Goal: Task Accomplishment & Management: Manage account settings

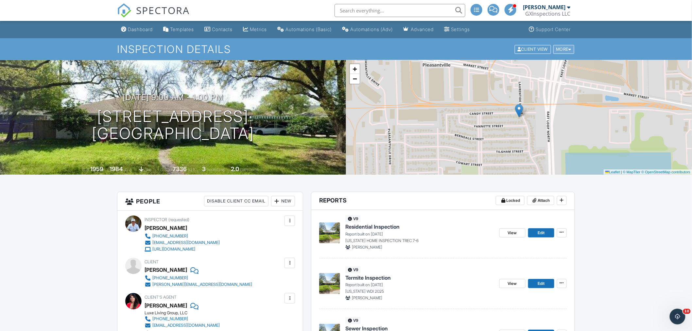
click at [567, 48] on div "More" at bounding box center [563, 49] width 21 height 9
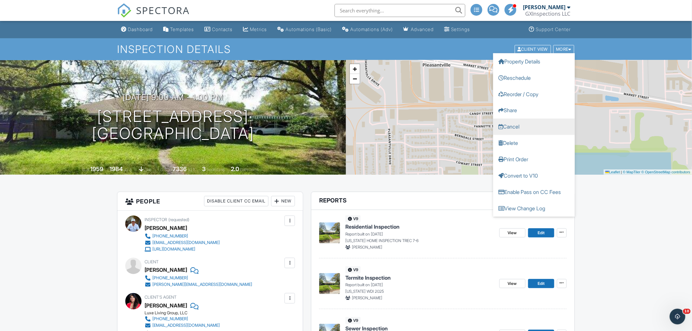
click at [518, 131] on link "Cancel" at bounding box center [534, 126] width 82 height 16
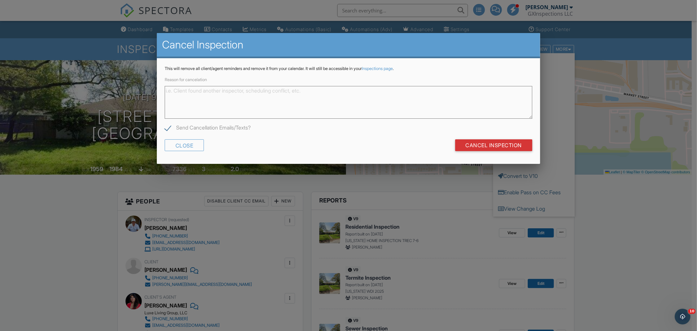
click at [182, 93] on textarea "Reason for cancelation" at bounding box center [349, 102] width 368 height 33
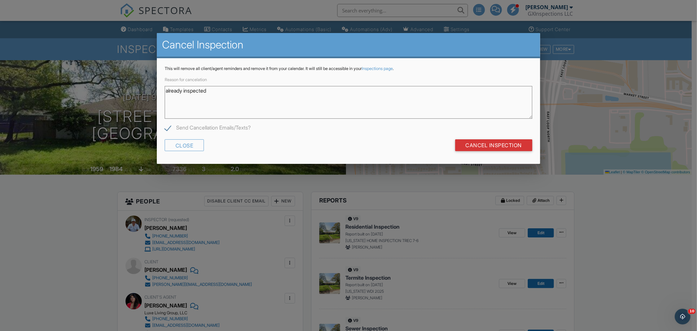
type textarea "already inspected"
click at [324, 157] on div "This will remove all client/agent reminders and remove it from your calendar. I…" at bounding box center [348, 111] width 383 height 106
click at [513, 148] on input "Cancel Inspection" at bounding box center [493, 145] width 77 height 12
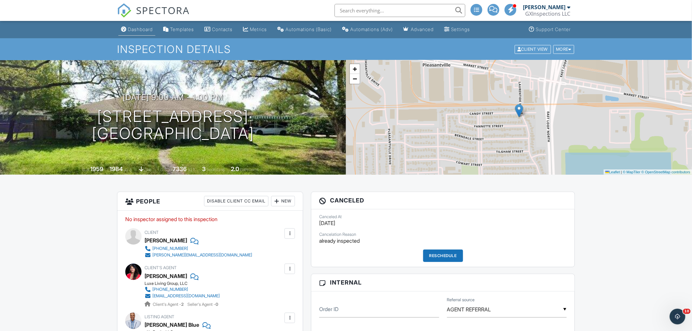
click at [147, 29] on div "Dashboard" at bounding box center [140, 29] width 25 height 6
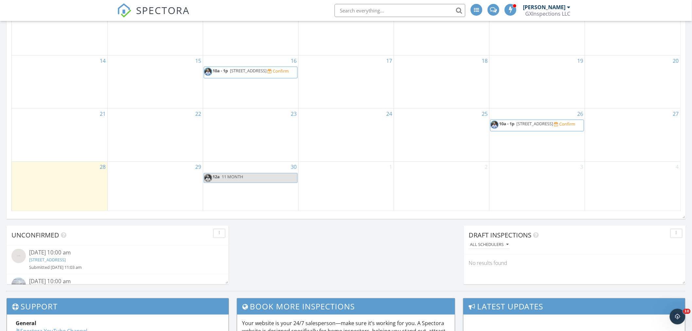
scroll to position [411, 0]
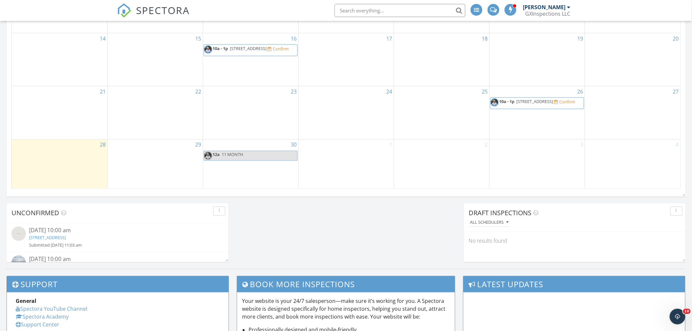
click at [559, 104] on div "Confirm" at bounding box center [567, 101] width 16 height 5
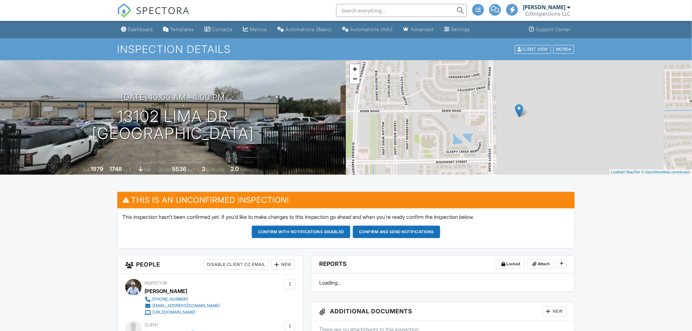
click at [515, 125] on link "Cancel" at bounding box center [534, 126] width 82 height 16
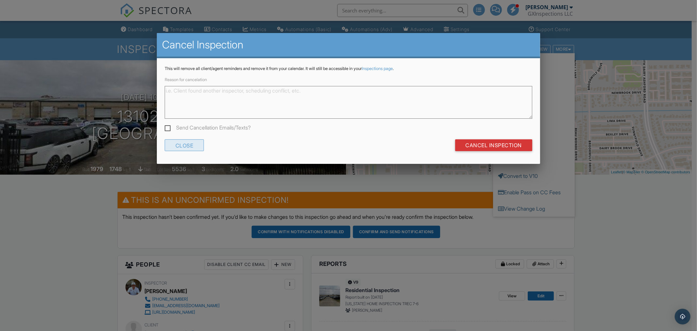
click at [190, 148] on div "Close" at bounding box center [185, 145] width 40 height 12
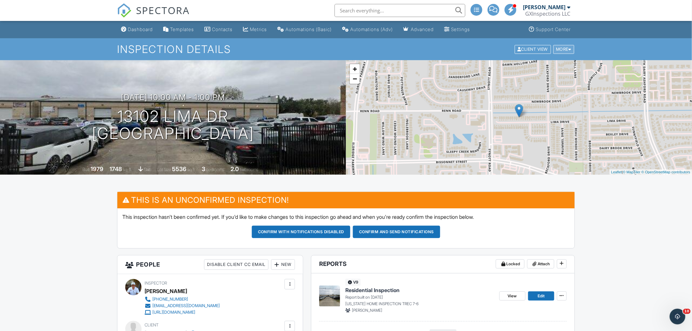
click at [572, 46] on div "More" at bounding box center [563, 49] width 21 height 9
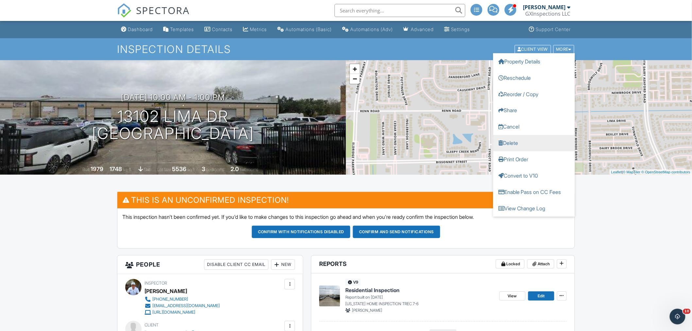
click at [509, 144] on link "Delete" at bounding box center [534, 143] width 82 height 16
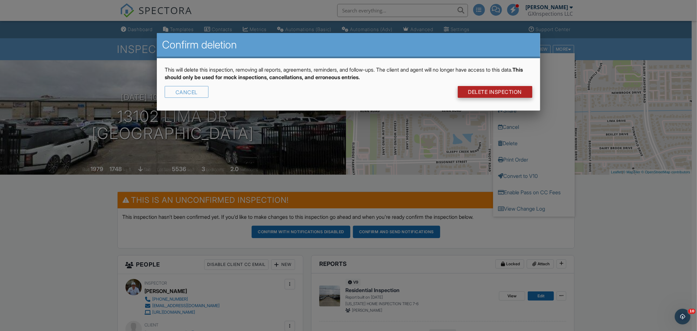
click at [491, 91] on link "DELETE Inspection" at bounding box center [495, 92] width 75 height 12
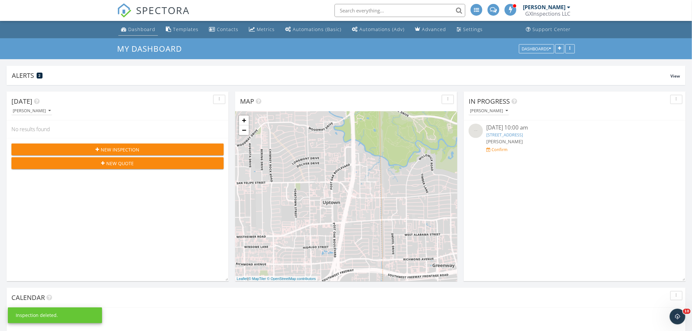
click at [143, 28] on div "Dashboard" at bounding box center [141, 29] width 27 height 6
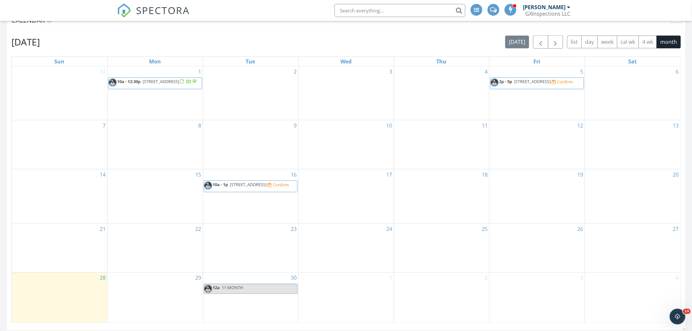
scroll to position [290, 0]
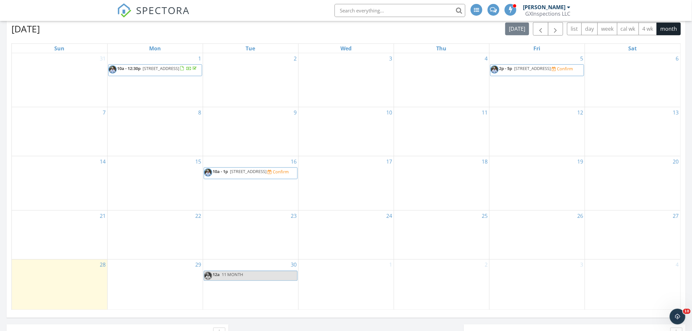
click at [273, 178] on span "10a - 1p [STREET_ADDRESS] Confirm" at bounding box center [246, 173] width 85 height 10
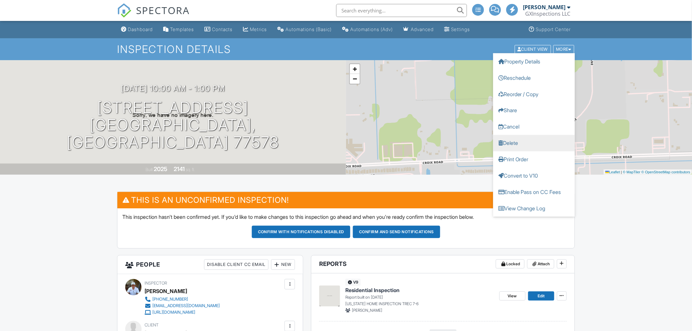
click at [511, 144] on link "Delete" at bounding box center [534, 143] width 82 height 16
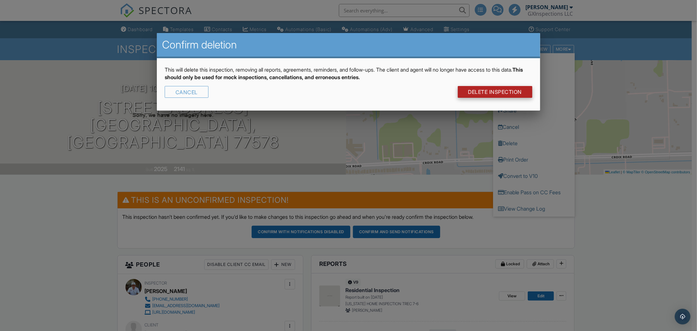
click at [485, 90] on link "DELETE Inspection" at bounding box center [495, 92] width 75 height 12
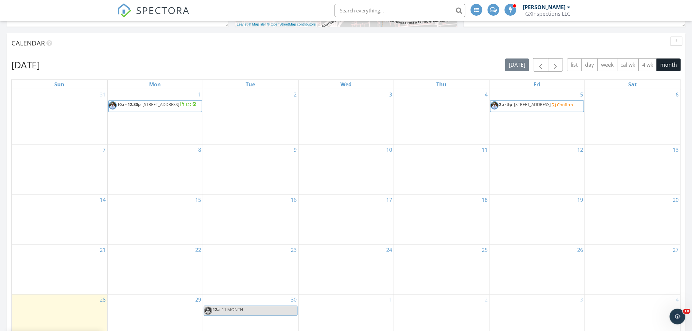
scroll to position [266, 0]
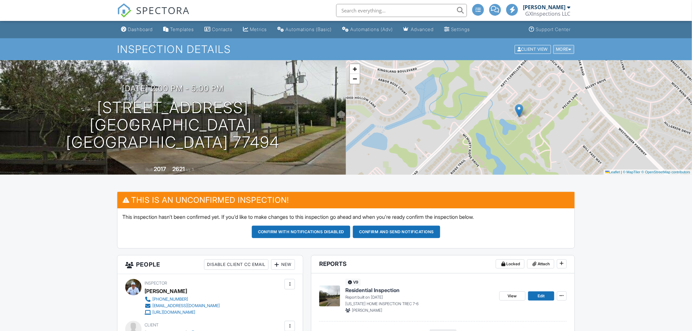
click at [564, 47] on div "More" at bounding box center [563, 49] width 21 height 9
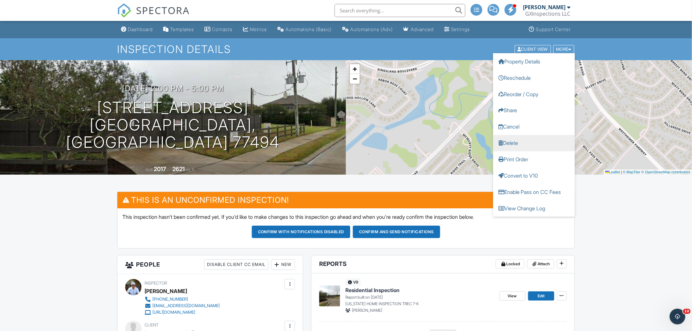
click at [508, 142] on link "Delete" at bounding box center [534, 143] width 82 height 16
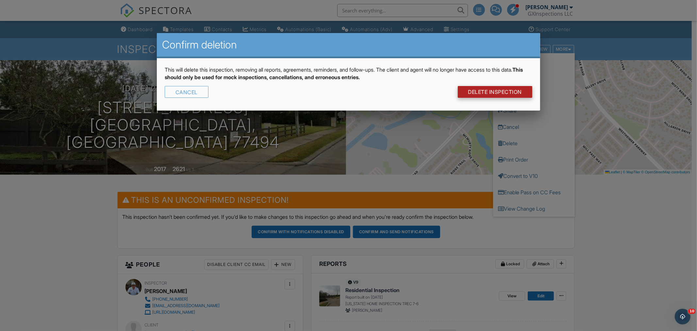
click at [490, 93] on link "DELETE Inspection" at bounding box center [495, 92] width 75 height 12
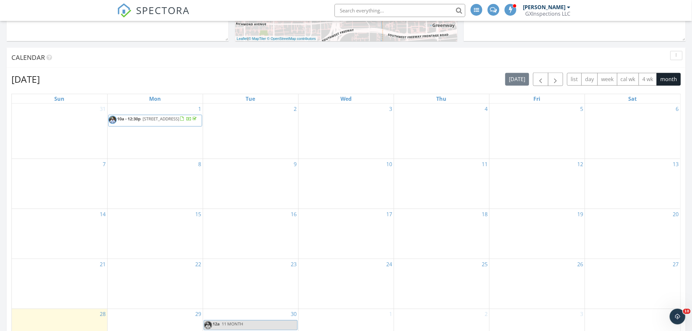
scroll to position [145, 0]
